Goal: Navigation & Orientation: Find specific page/section

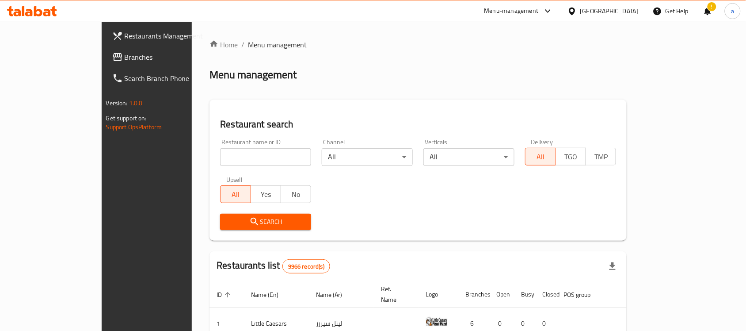
click at [622, 12] on div "[GEOGRAPHIC_DATA]" at bounding box center [609, 11] width 58 height 10
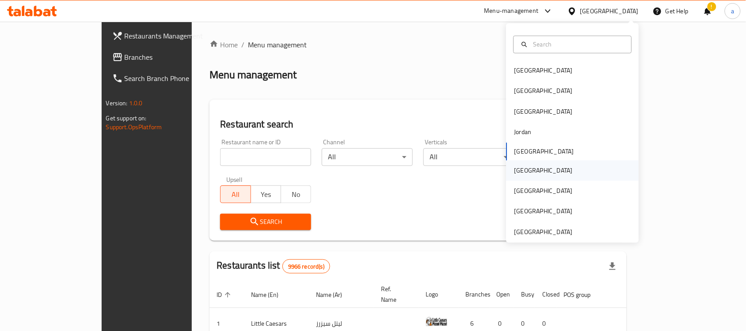
click at [522, 178] on div "[GEOGRAPHIC_DATA]" at bounding box center [543, 170] width 72 height 20
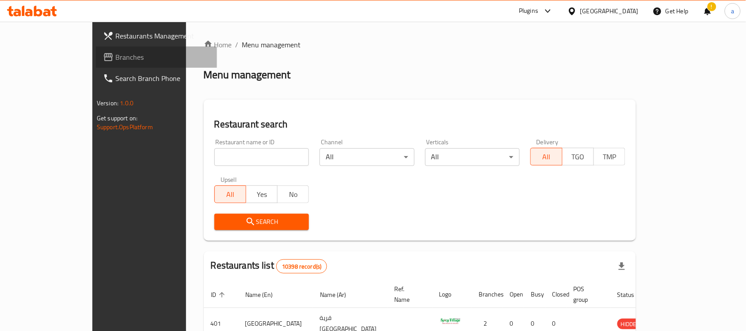
click at [96, 63] on link "Branches" at bounding box center [156, 56] width 121 height 21
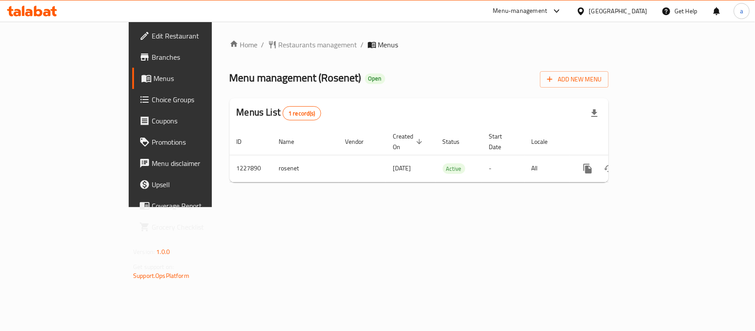
click at [585, 9] on icon at bounding box center [580, 11] width 9 height 9
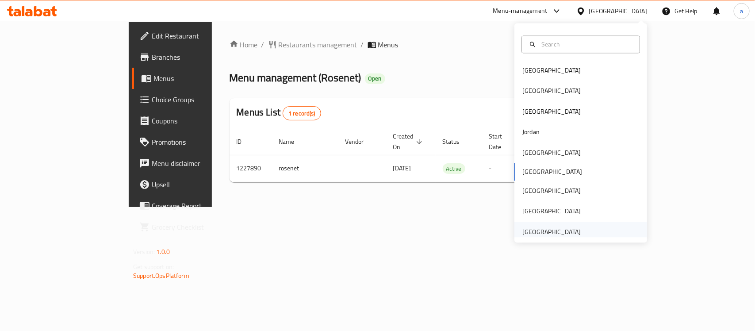
click at [556, 230] on div "[GEOGRAPHIC_DATA]" at bounding box center [551, 232] width 58 height 10
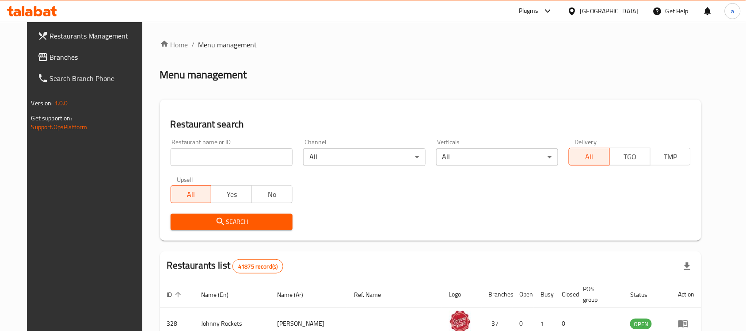
click at [542, 10] on div at bounding box center [373, 165] width 746 height 331
click at [547, 10] on icon at bounding box center [547, 11] width 5 height 4
click at [589, 11] on div "[GEOGRAPHIC_DATA]" at bounding box center [609, 11] width 58 height 10
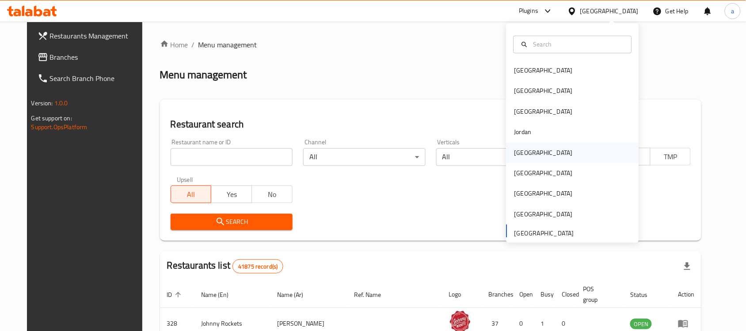
click at [518, 152] on div "[GEOGRAPHIC_DATA]" at bounding box center [544, 153] width 58 height 10
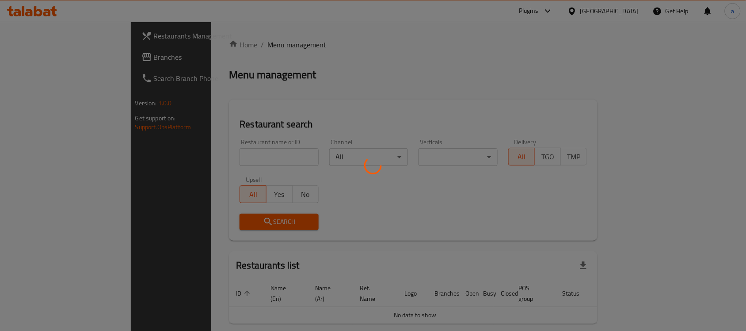
click at [572, 8] on div at bounding box center [373, 165] width 746 height 331
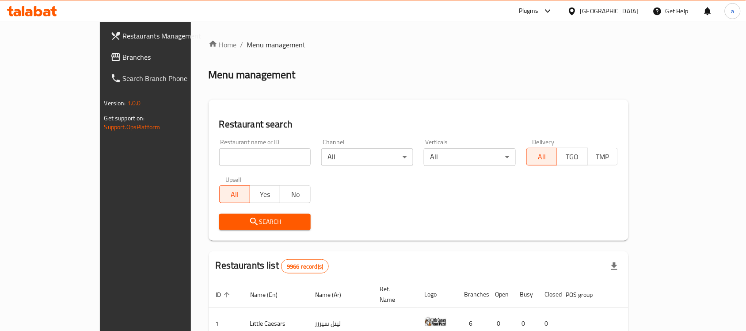
click at [538, 15] on div "Plugins" at bounding box center [528, 11] width 19 height 11
click at [515, 60] on div "Global Quality Control Center" at bounding box center [507, 60] width 77 height 10
